Goal: Information Seeking & Learning: Learn about a topic

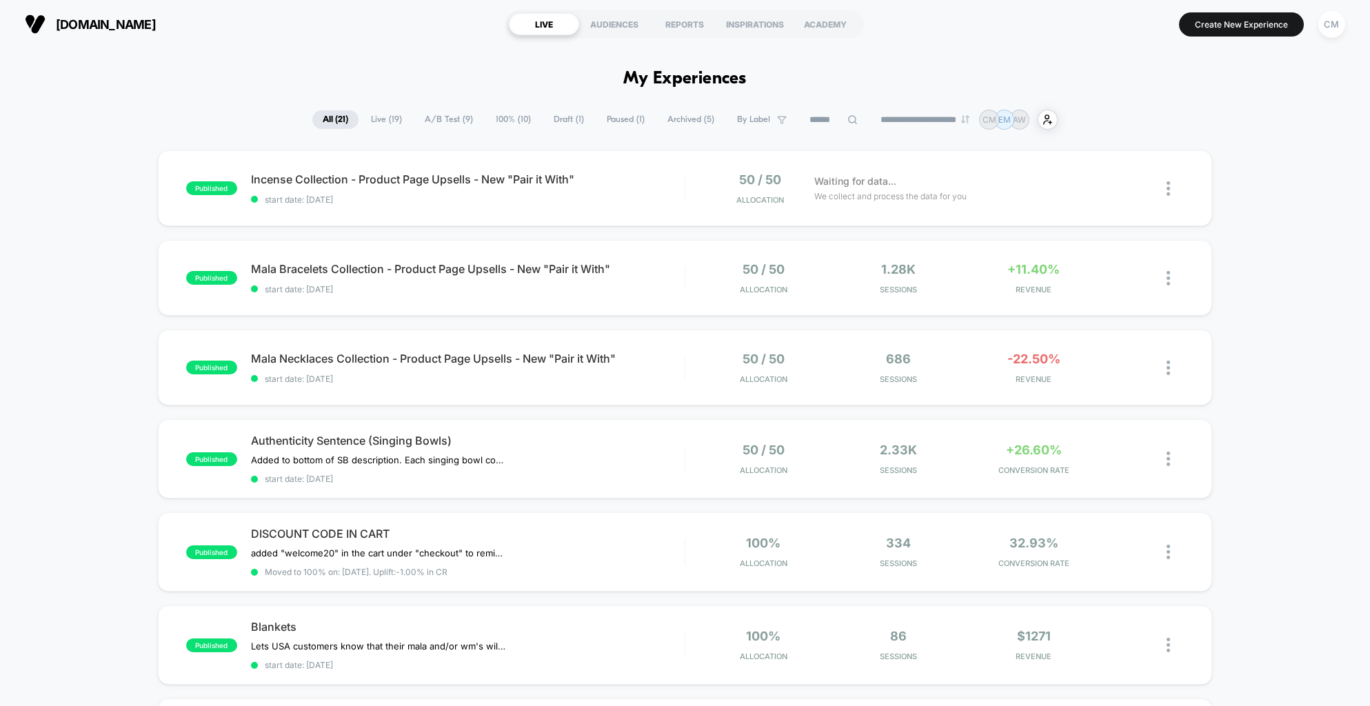
scroll to position [5, 0]
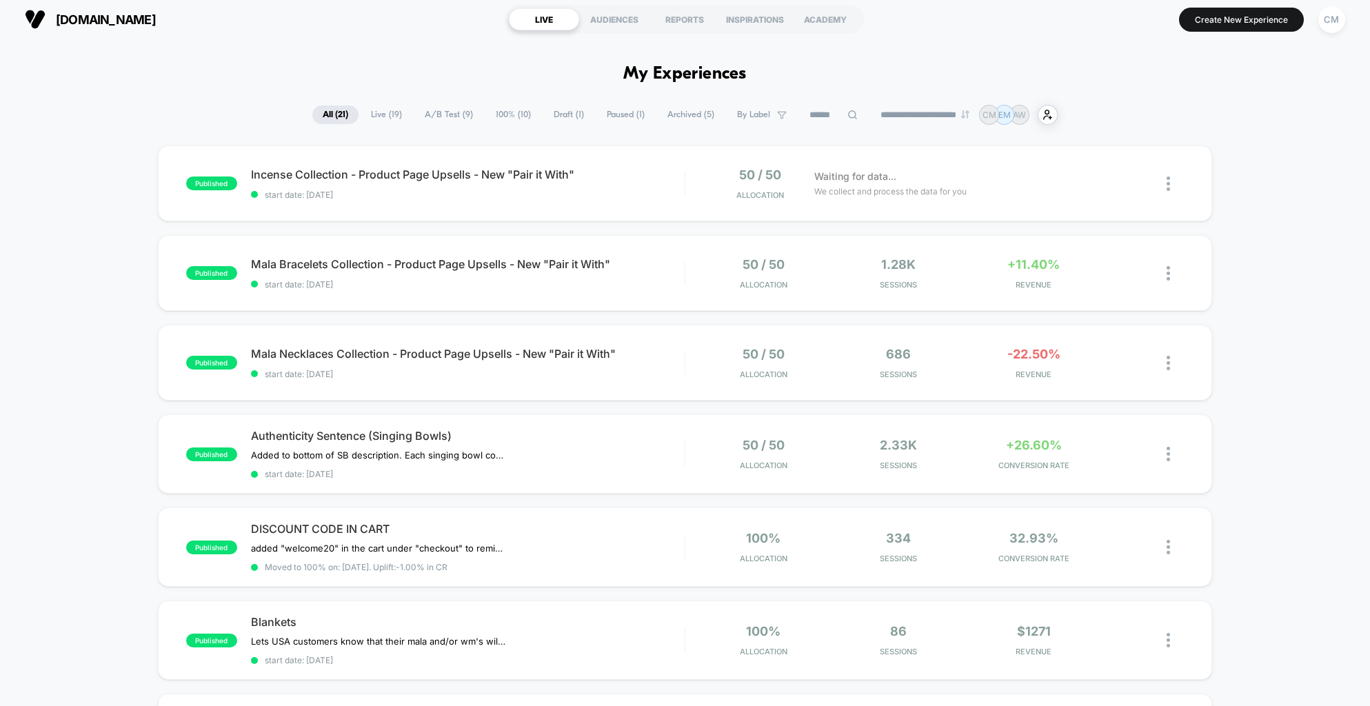
click at [425, 108] on span "A/B Test ( 9 )" at bounding box center [448, 114] width 69 height 19
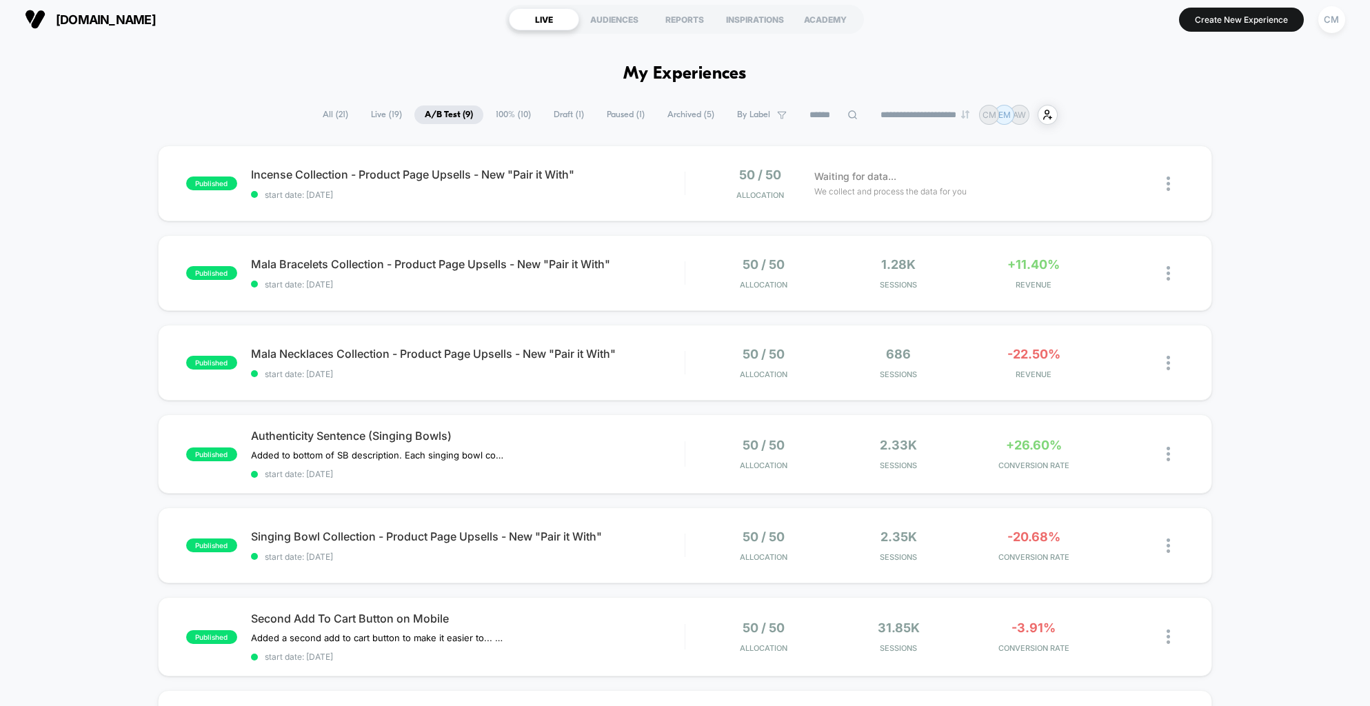
click at [558, 117] on span "Draft ( 1 )" at bounding box center [568, 114] width 51 height 19
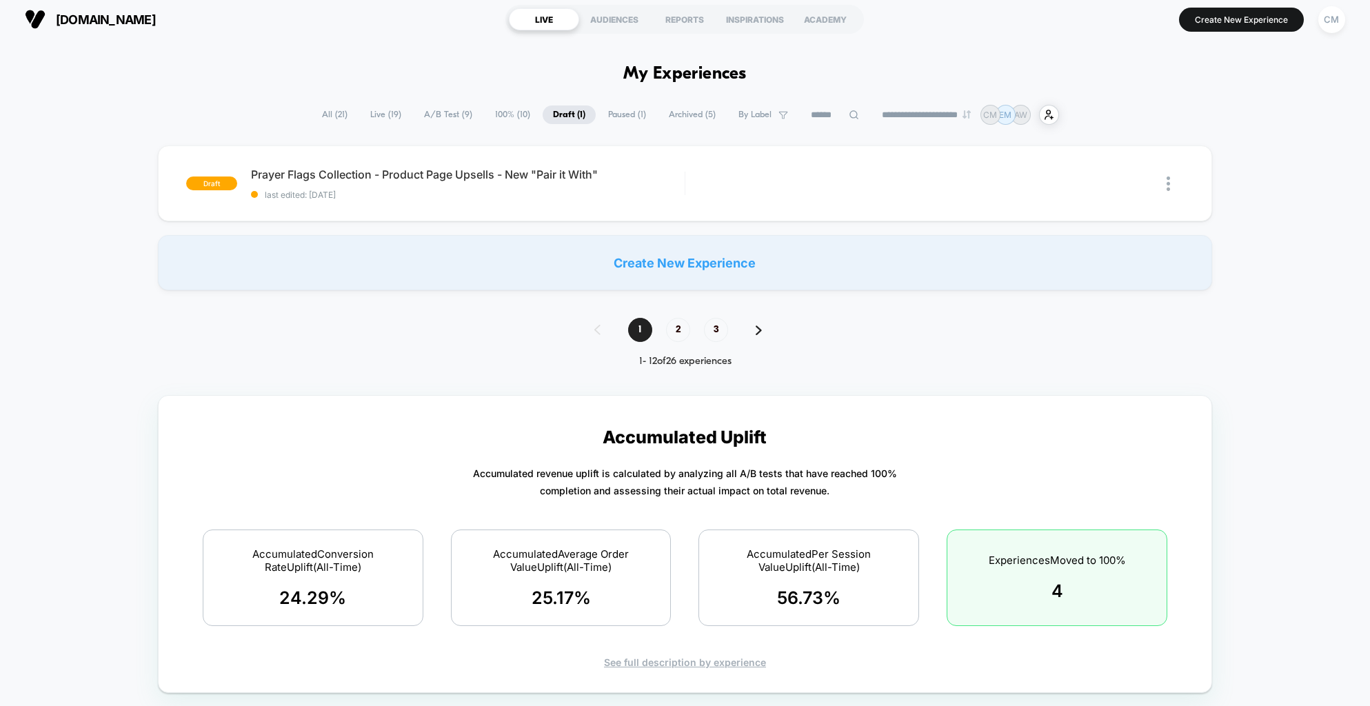
click at [436, 111] on span "A/B Test ( 9 )" at bounding box center [448, 114] width 69 height 19
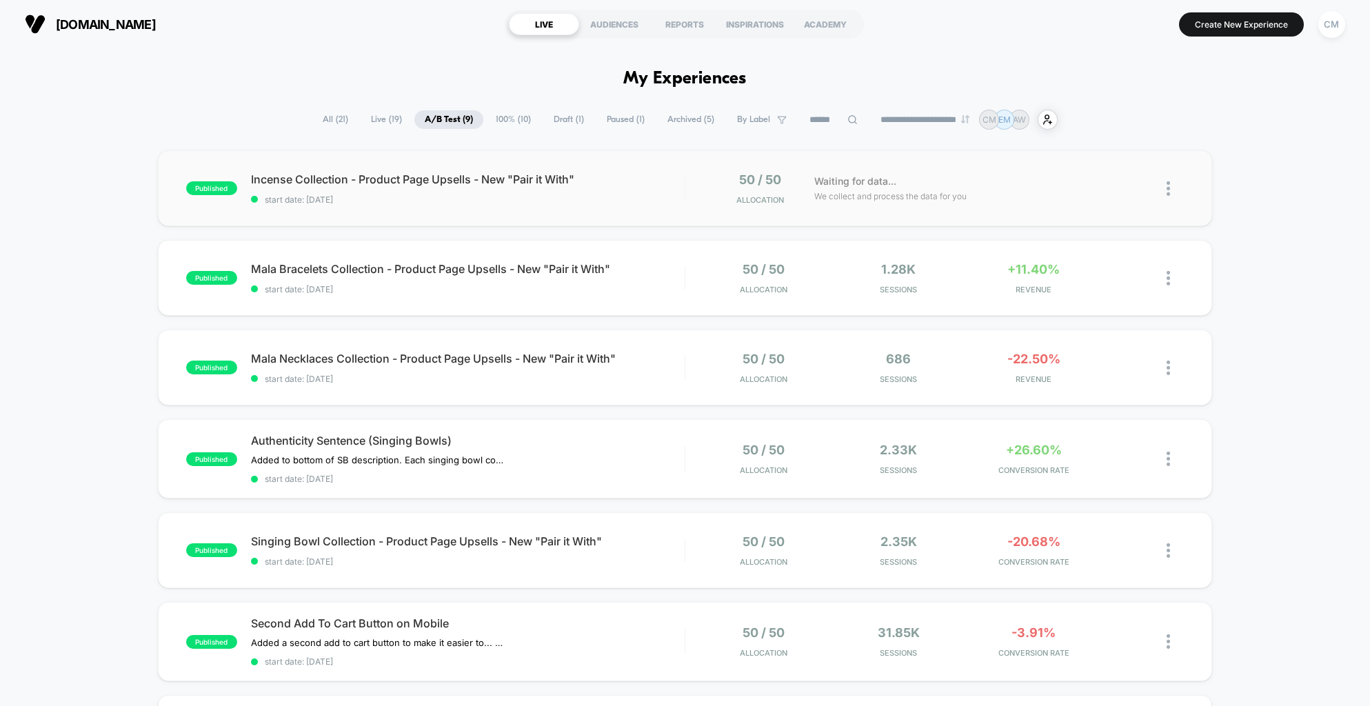
scroll to position [1, 0]
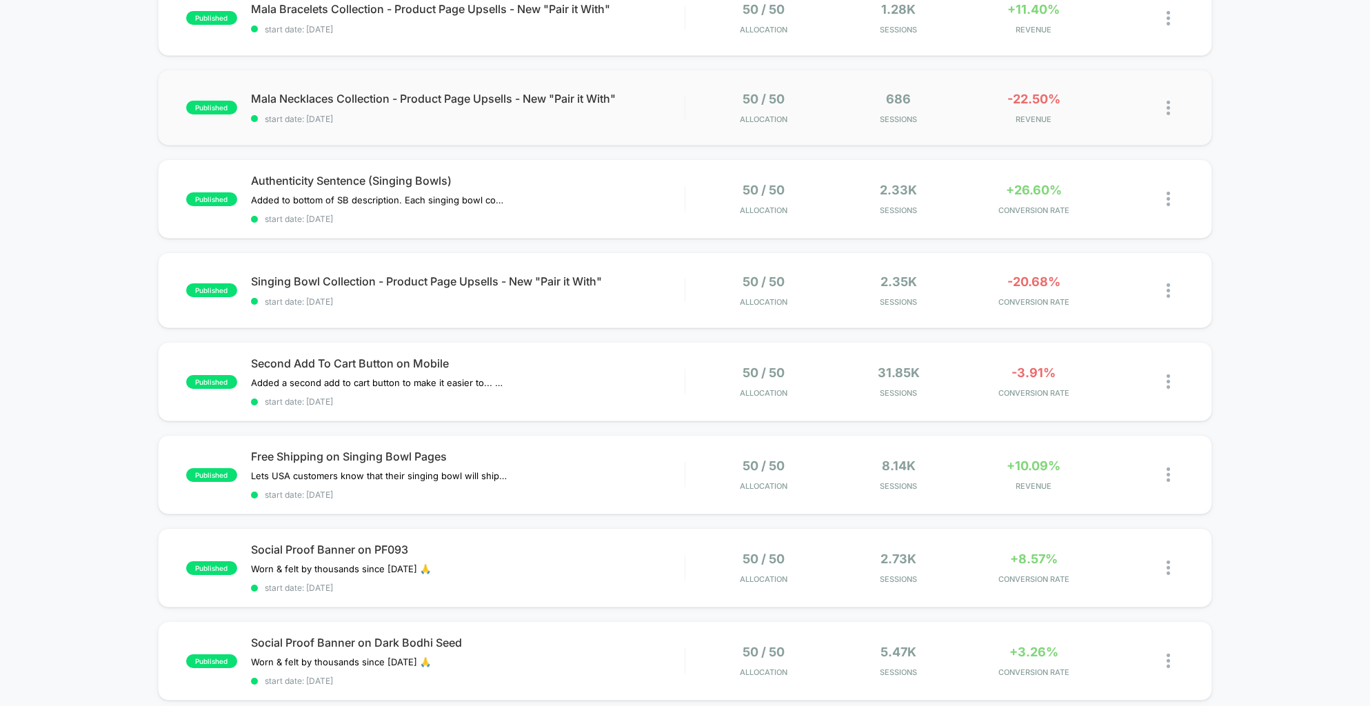
scroll to position [287, 0]
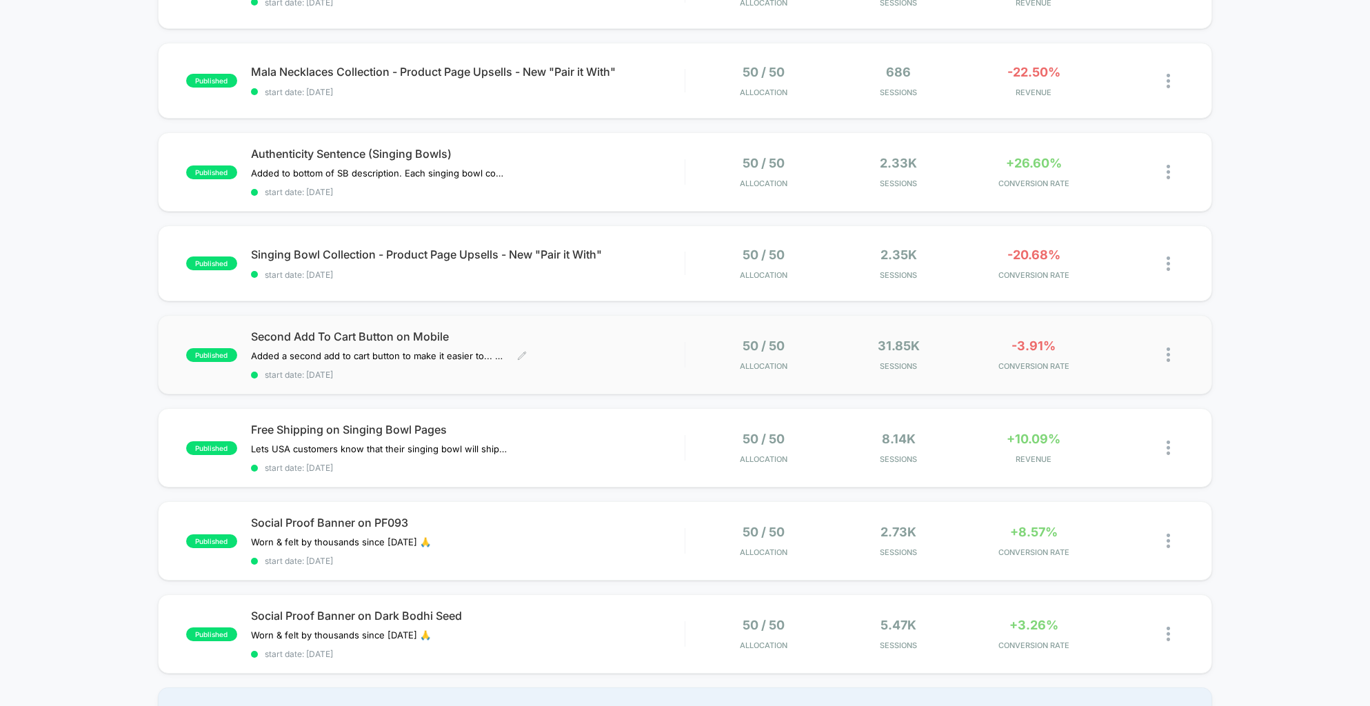
click at [605, 330] on span "Second Add To Cart Button on Mobile" at bounding box center [468, 337] width 434 height 14
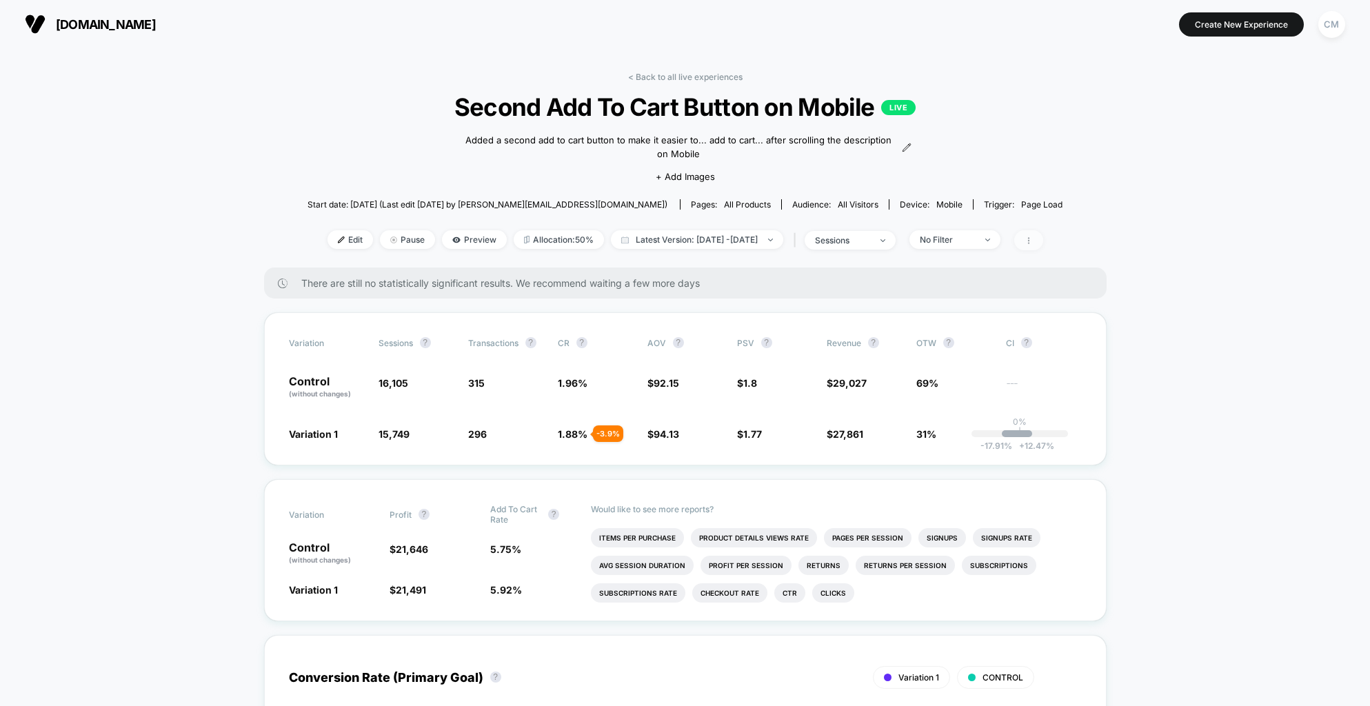
click at [1043, 243] on span at bounding box center [1028, 240] width 29 height 20
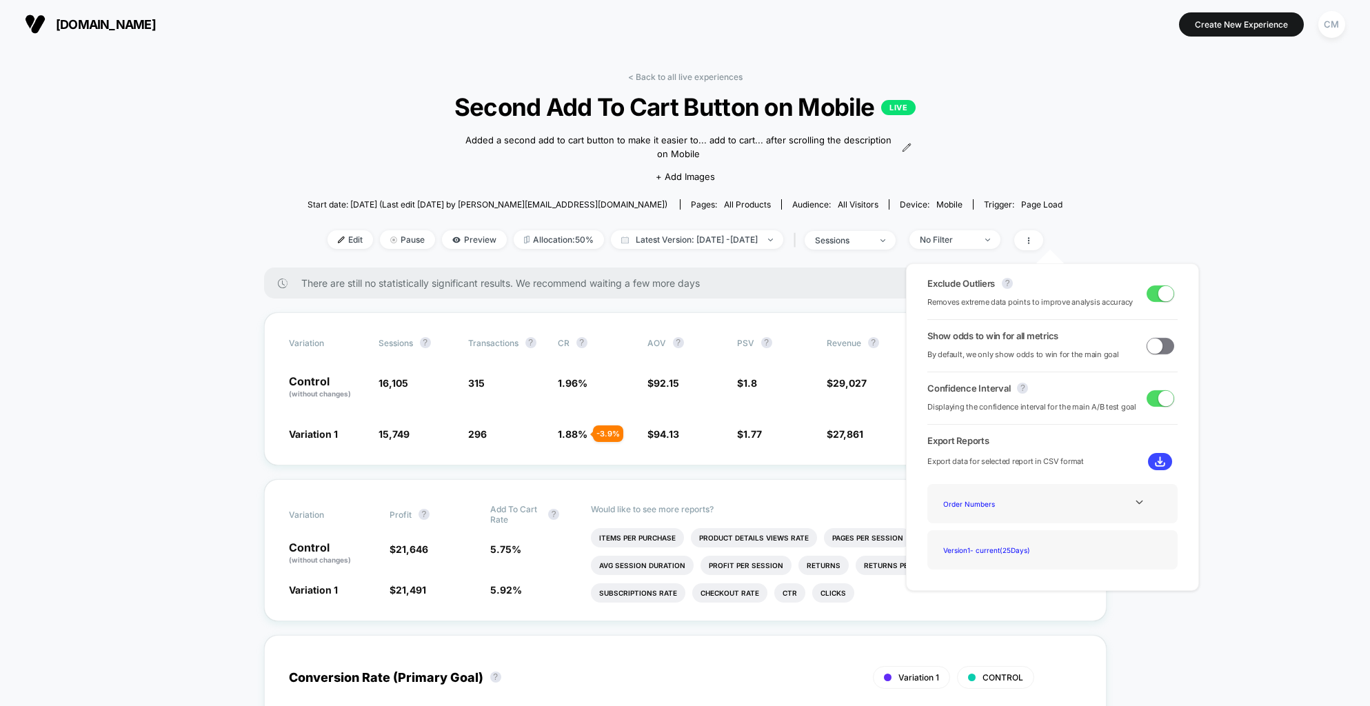
click at [1158, 298] on span at bounding box center [1165, 292] width 15 height 15
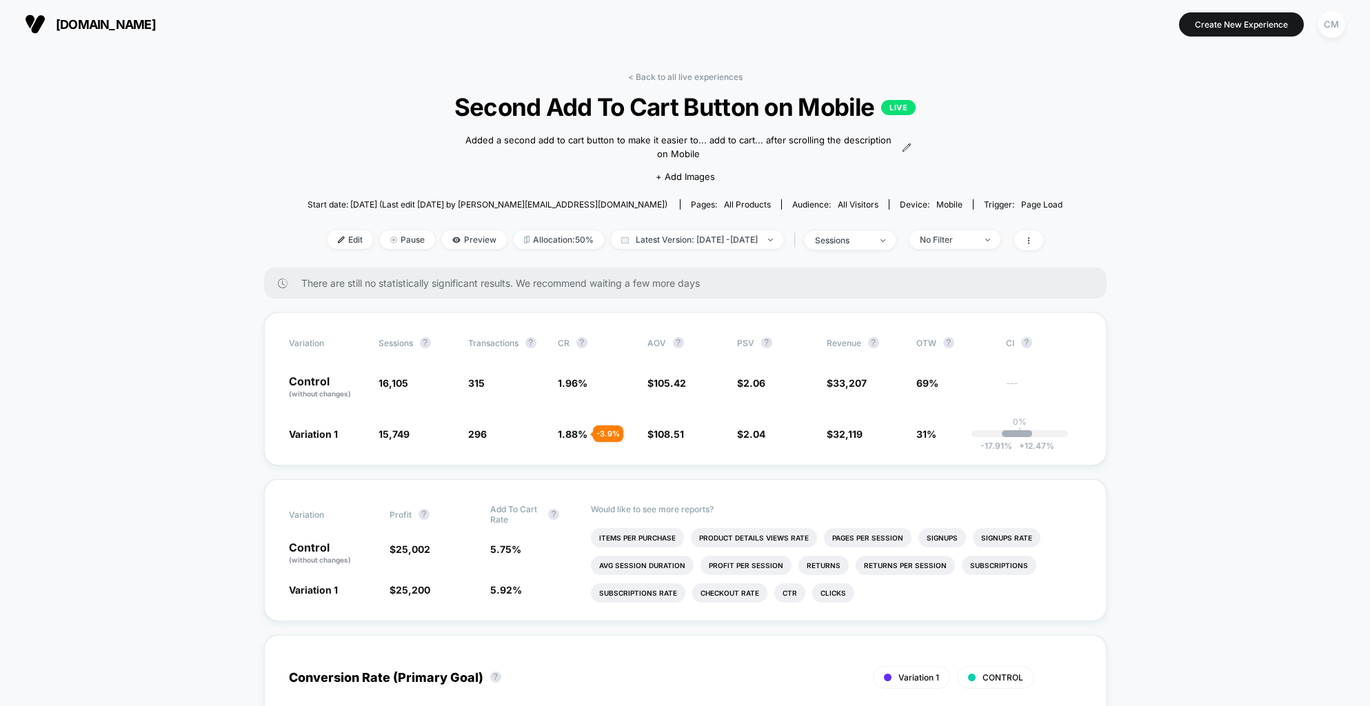
click at [644, 81] on link "< Back to all live experiences" at bounding box center [685, 77] width 114 height 10
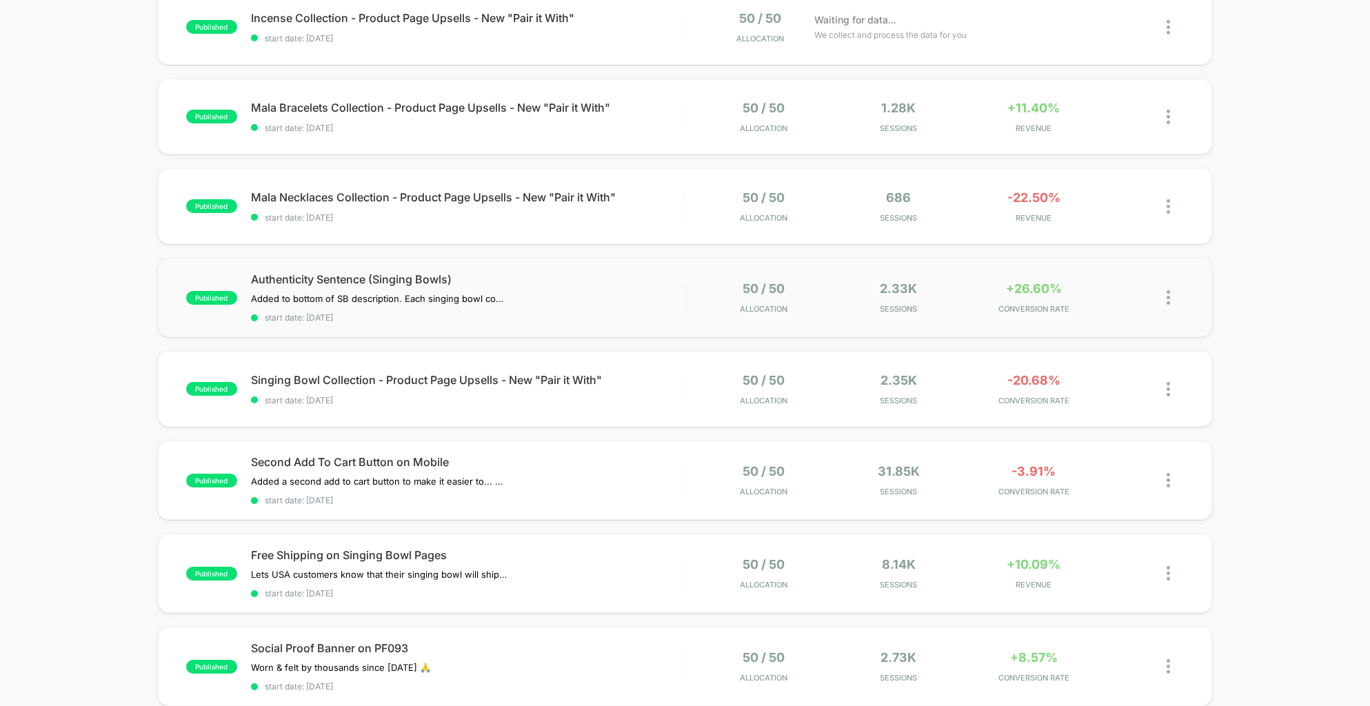
scroll to position [163, 0]
click at [668, 387] on div "Singing Bowl Collection - Product Page Upsells - New "Pair it With" Click to ed…" at bounding box center [468, 388] width 434 height 32
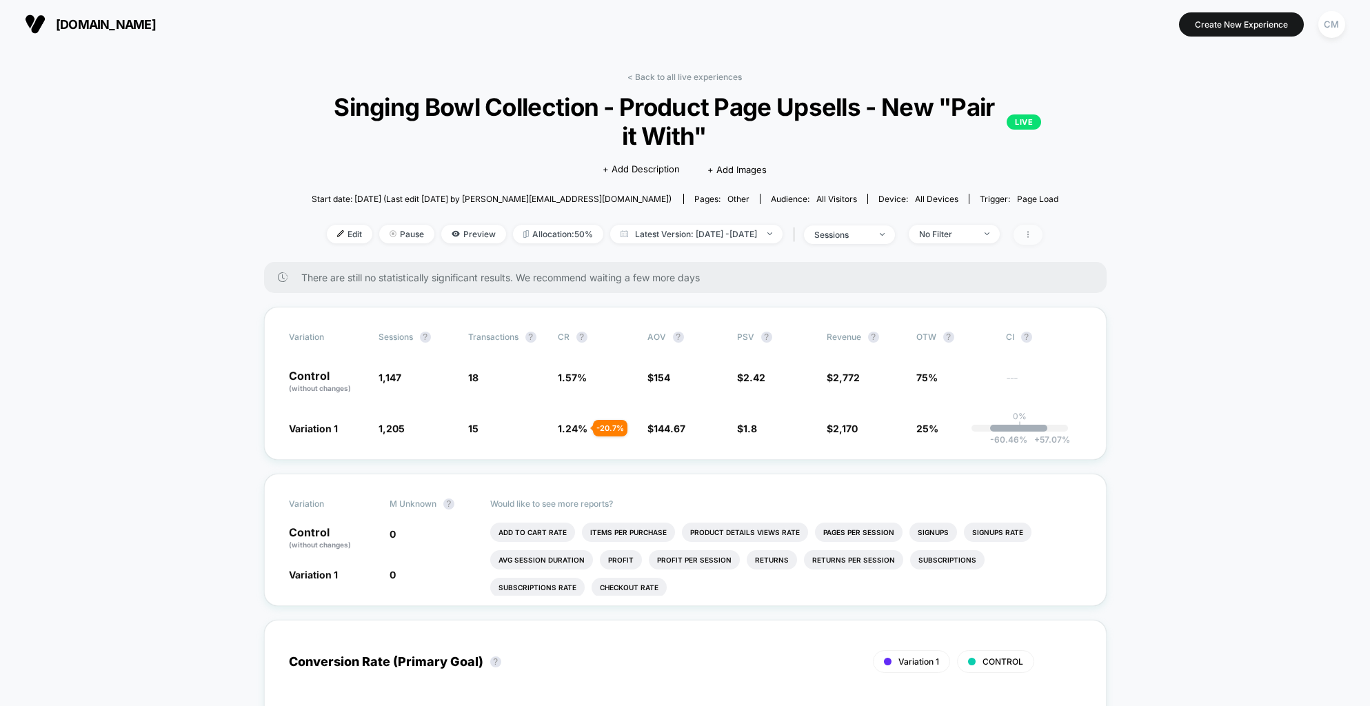
click at [1032, 236] on icon at bounding box center [1028, 234] width 8 height 8
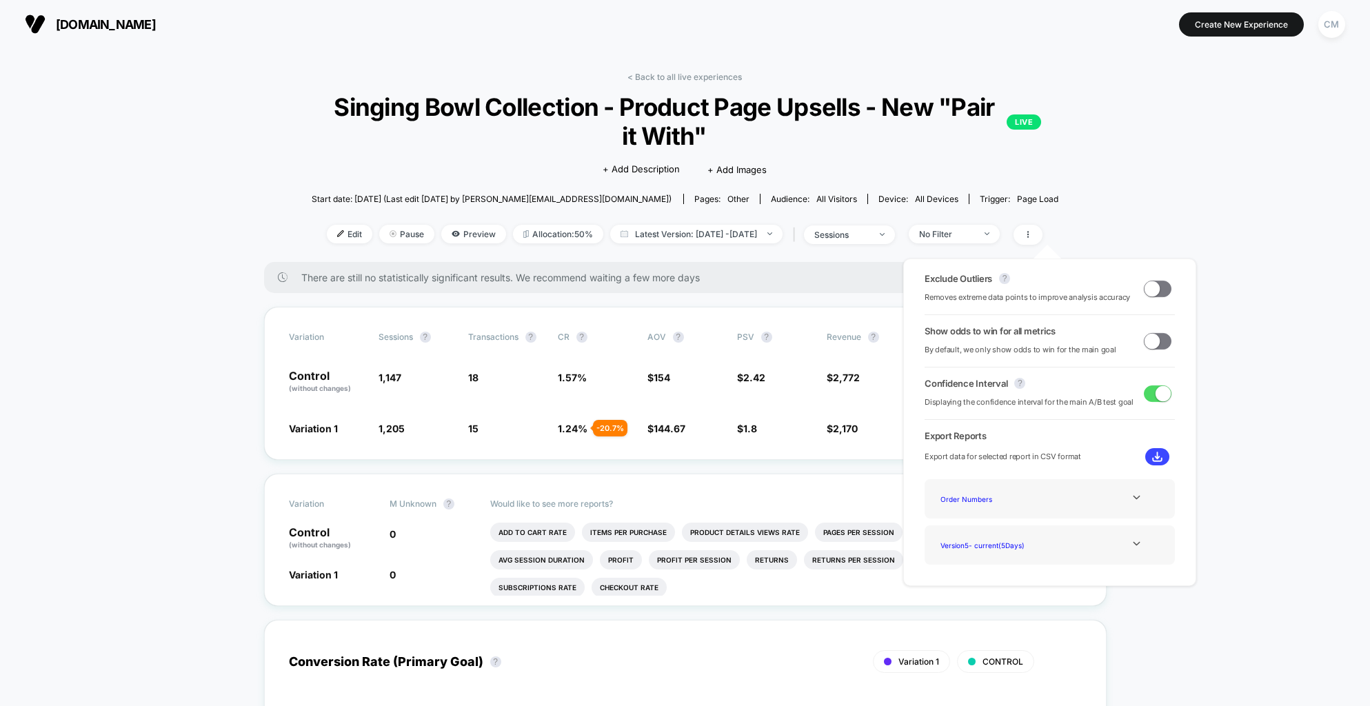
click at [1146, 394] on span at bounding box center [1158, 393] width 28 height 17
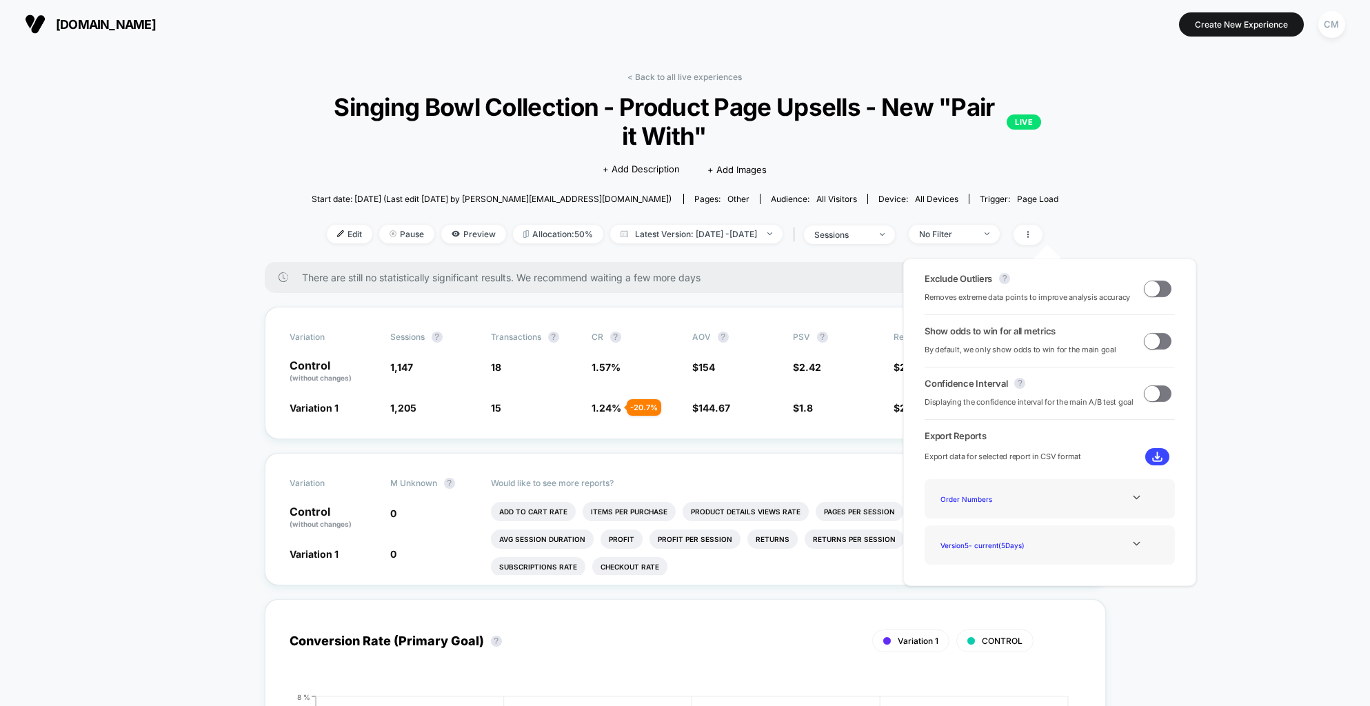
click at [1153, 394] on span at bounding box center [1151, 392] width 15 height 15
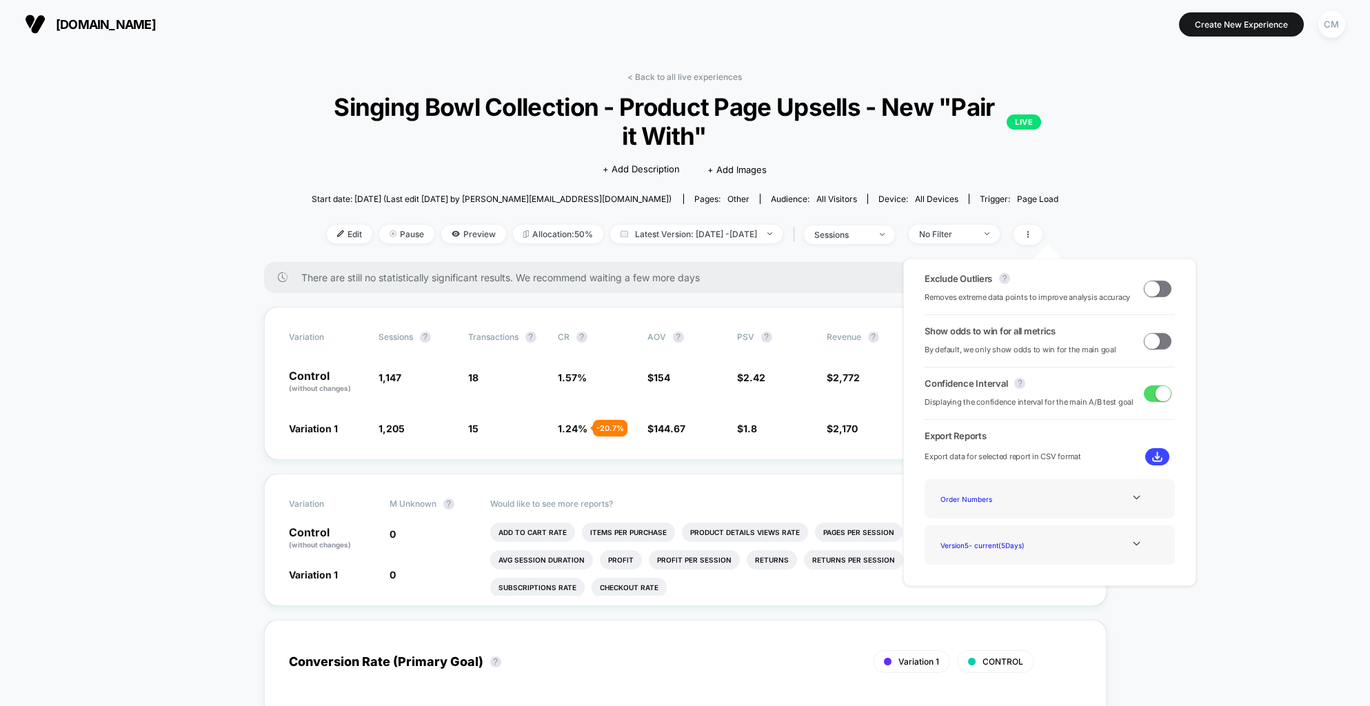
click at [1156, 394] on span at bounding box center [1163, 392] width 15 height 15
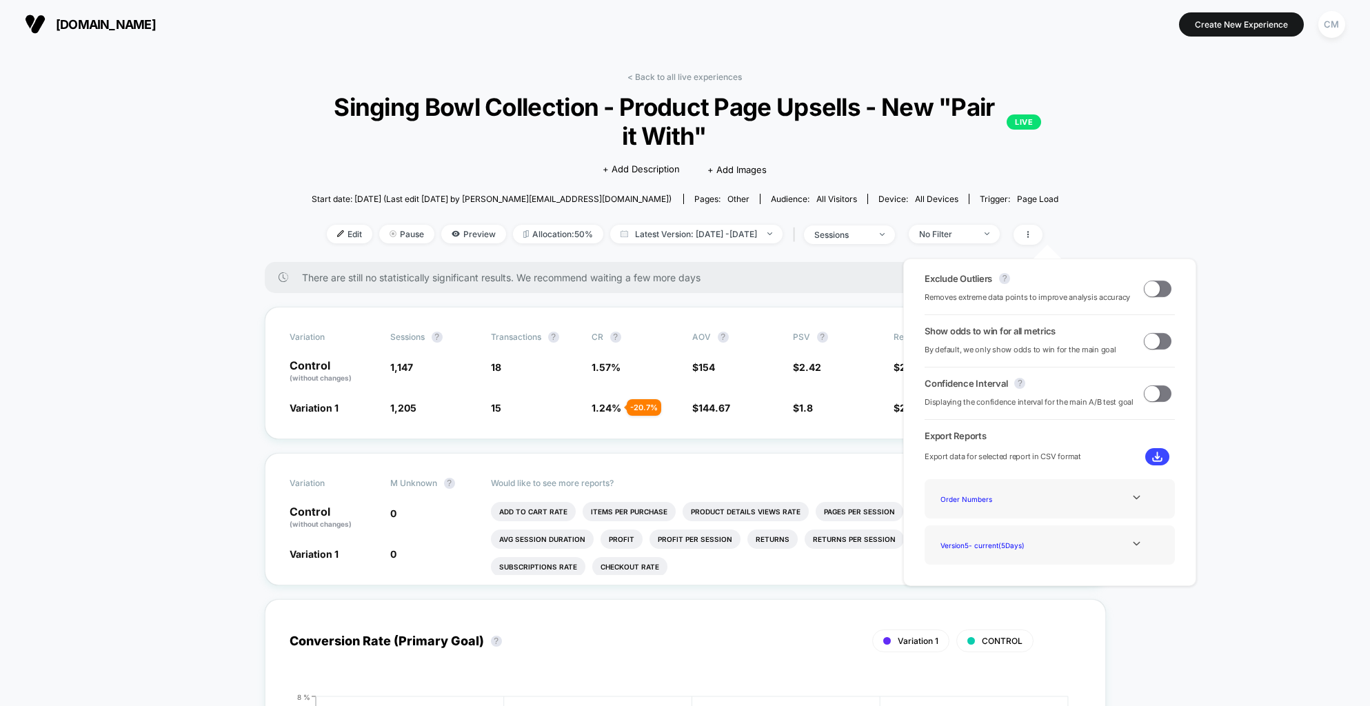
click at [1153, 394] on span at bounding box center [1151, 392] width 15 height 15
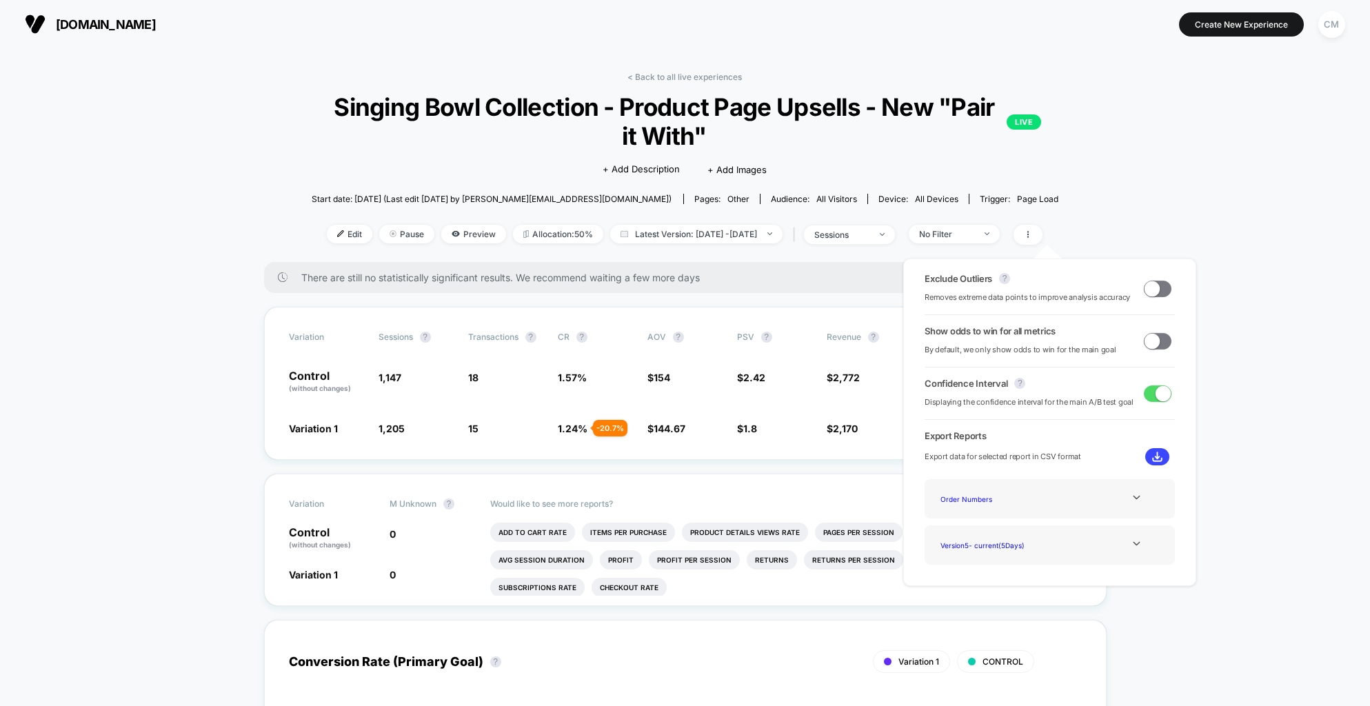
click at [1156, 394] on span at bounding box center [1163, 392] width 15 height 15
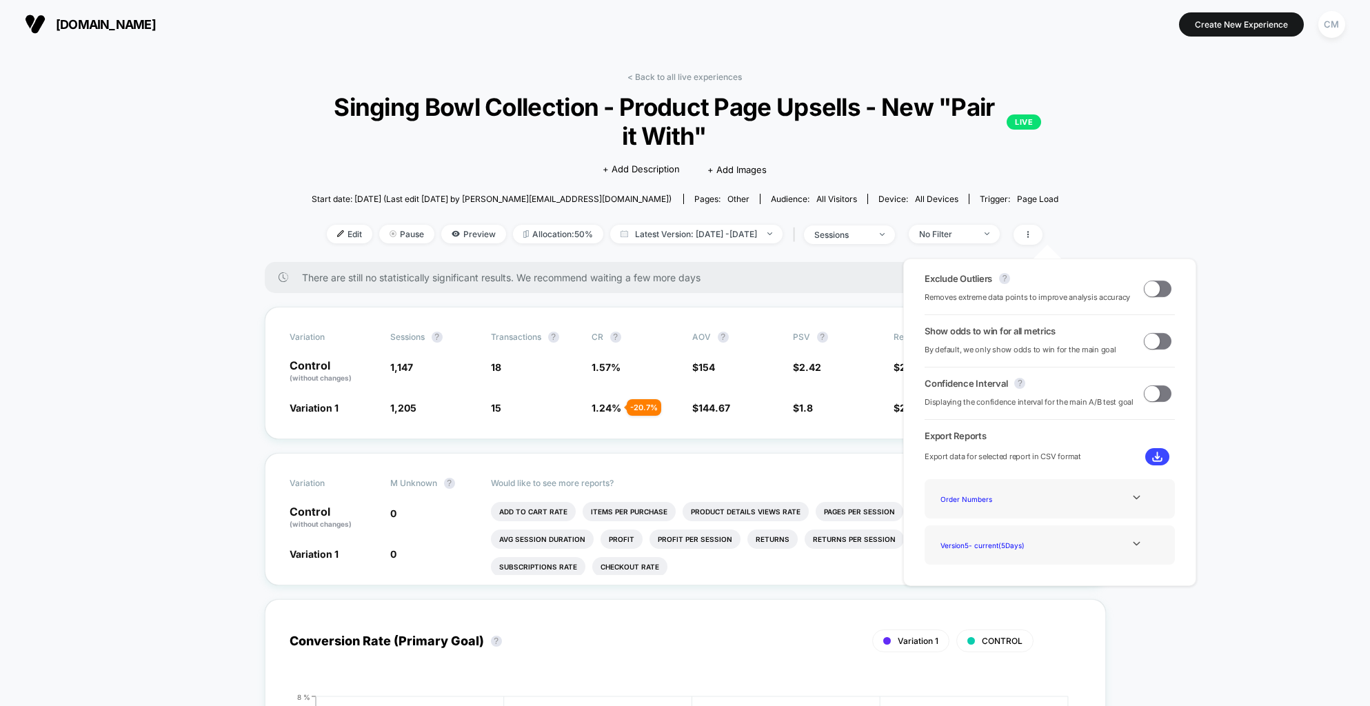
click at [1153, 394] on span at bounding box center [1151, 392] width 15 height 15
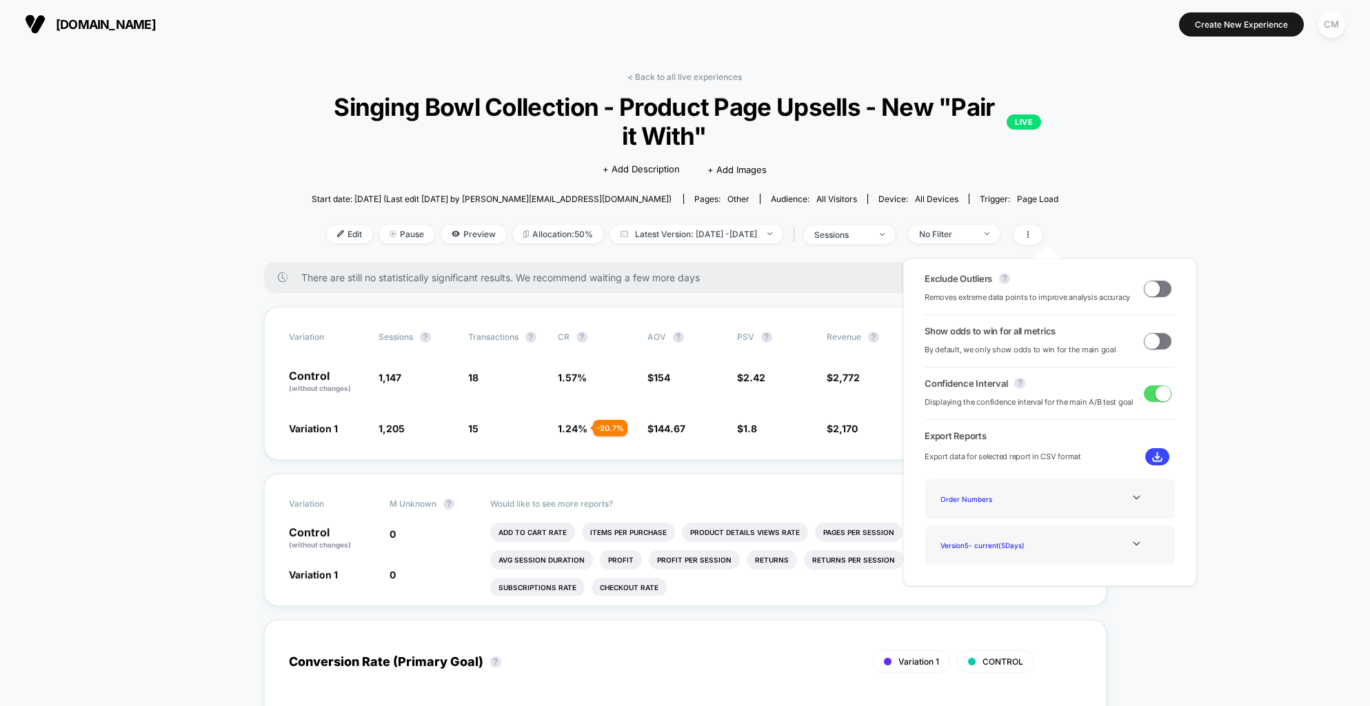
click at [1156, 394] on span at bounding box center [1163, 392] width 15 height 15
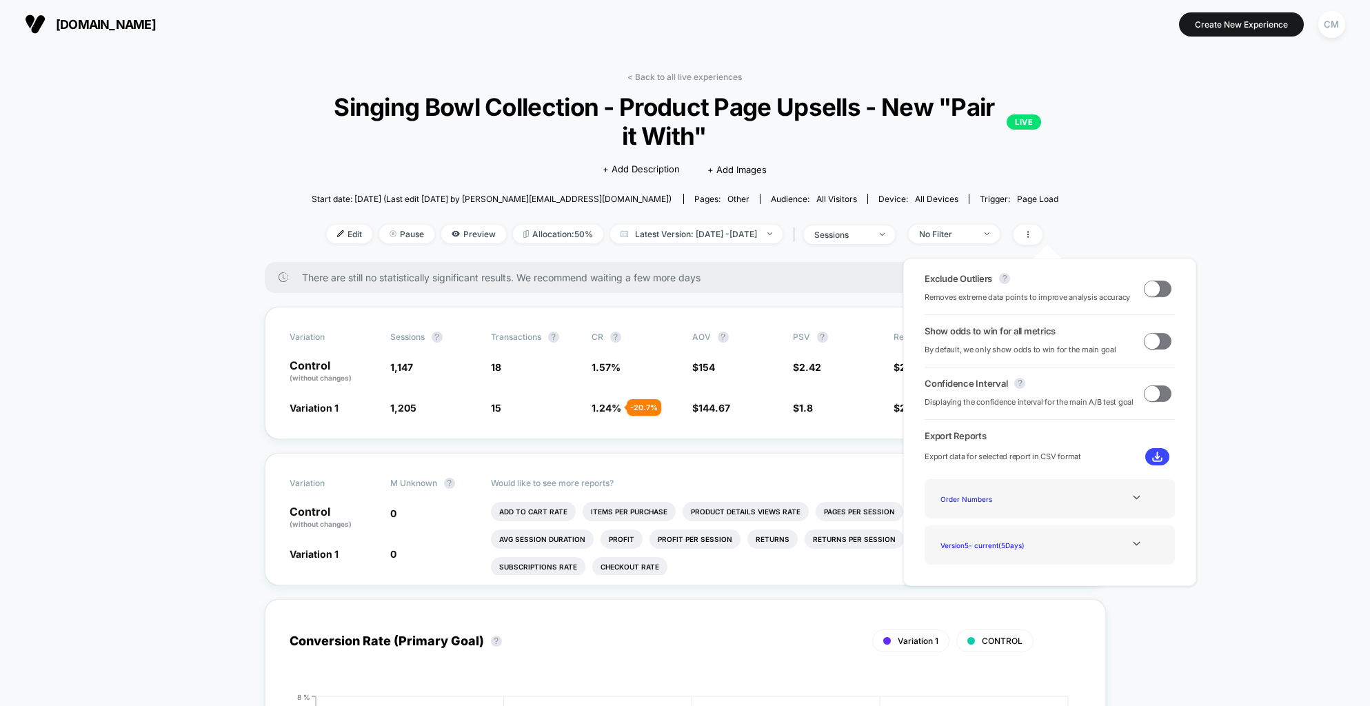
click at [1161, 396] on span at bounding box center [1158, 393] width 28 height 17
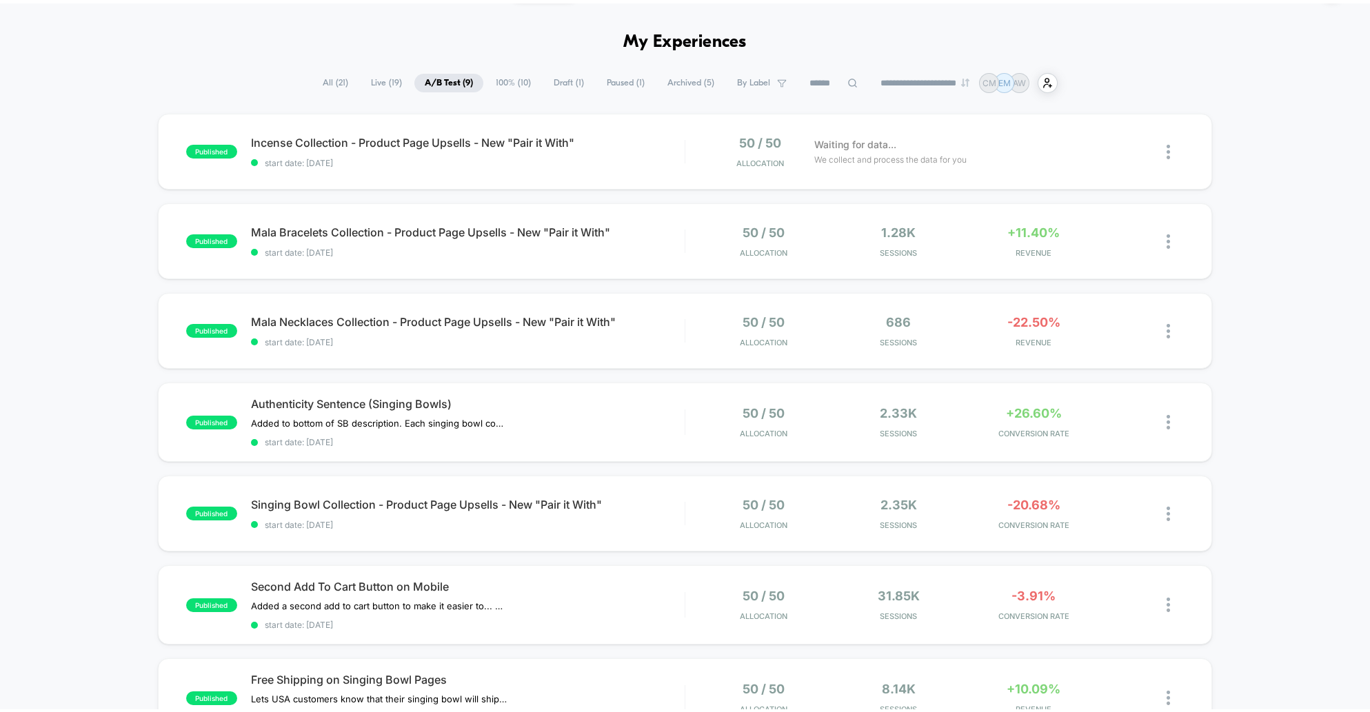
scroll to position [41, 0]
